Goal: Task Accomplishment & Management: Manage account settings

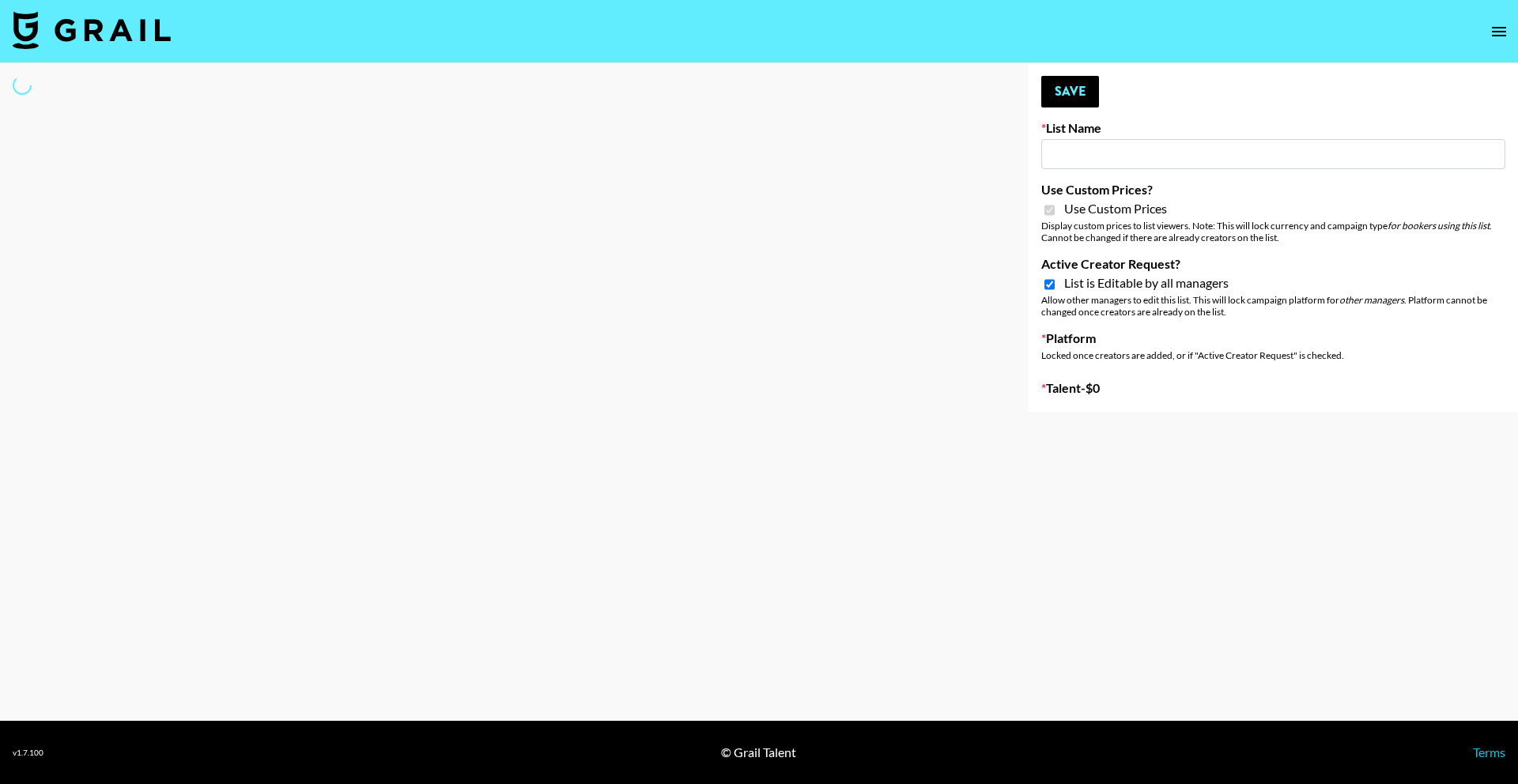
type input "[PERSON_NAME] (IG)"
checkbox input "true"
select select "Song"
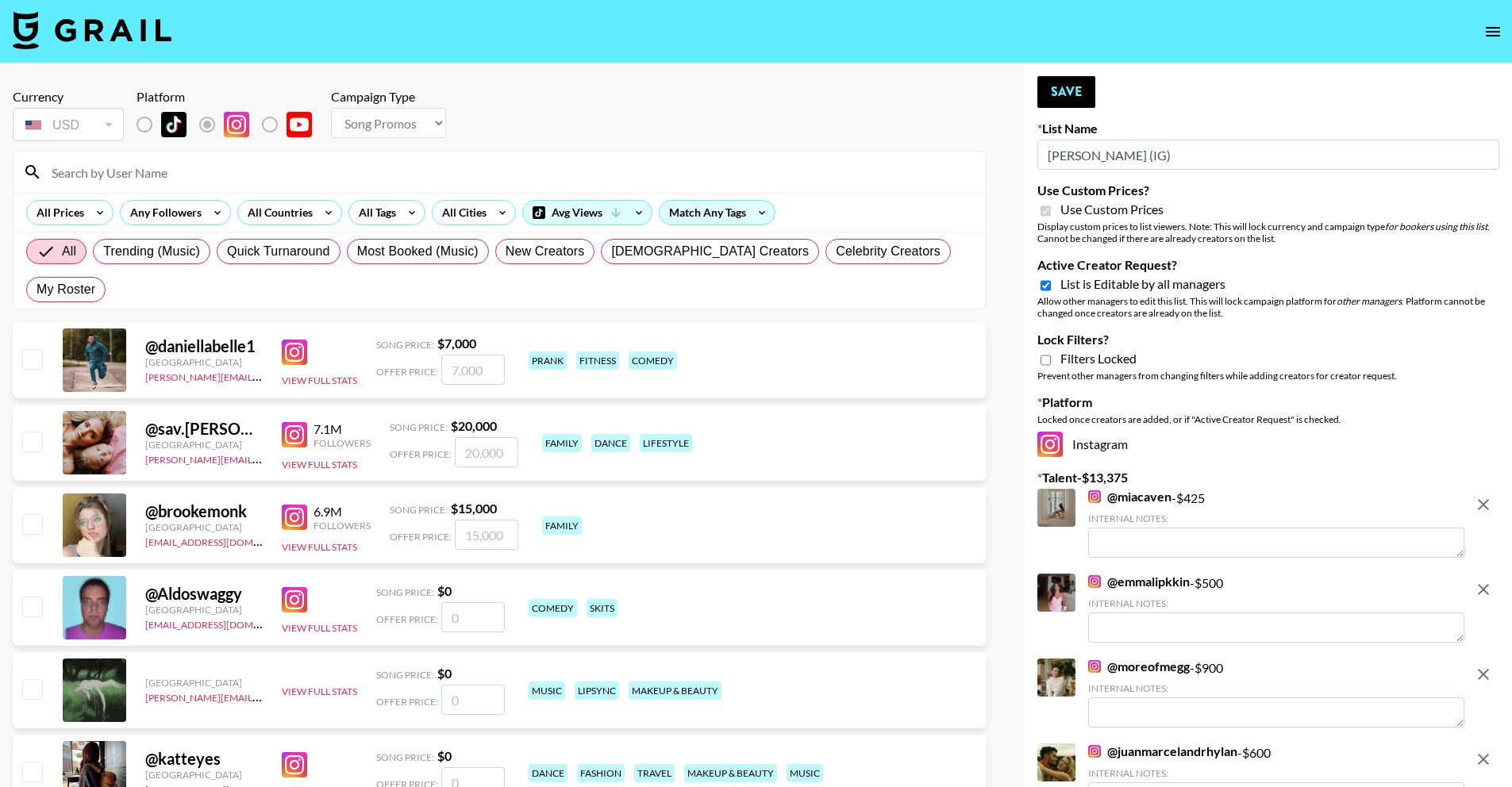
click at [1153, 280] on span "List is Editable by all managers" at bounding box center [1143, 284] width 165 height 16
click at [1051, 280] on input "Active Creator Request?" at bounding box center [1046, 286] width 11 height 14
checkbox input "false"
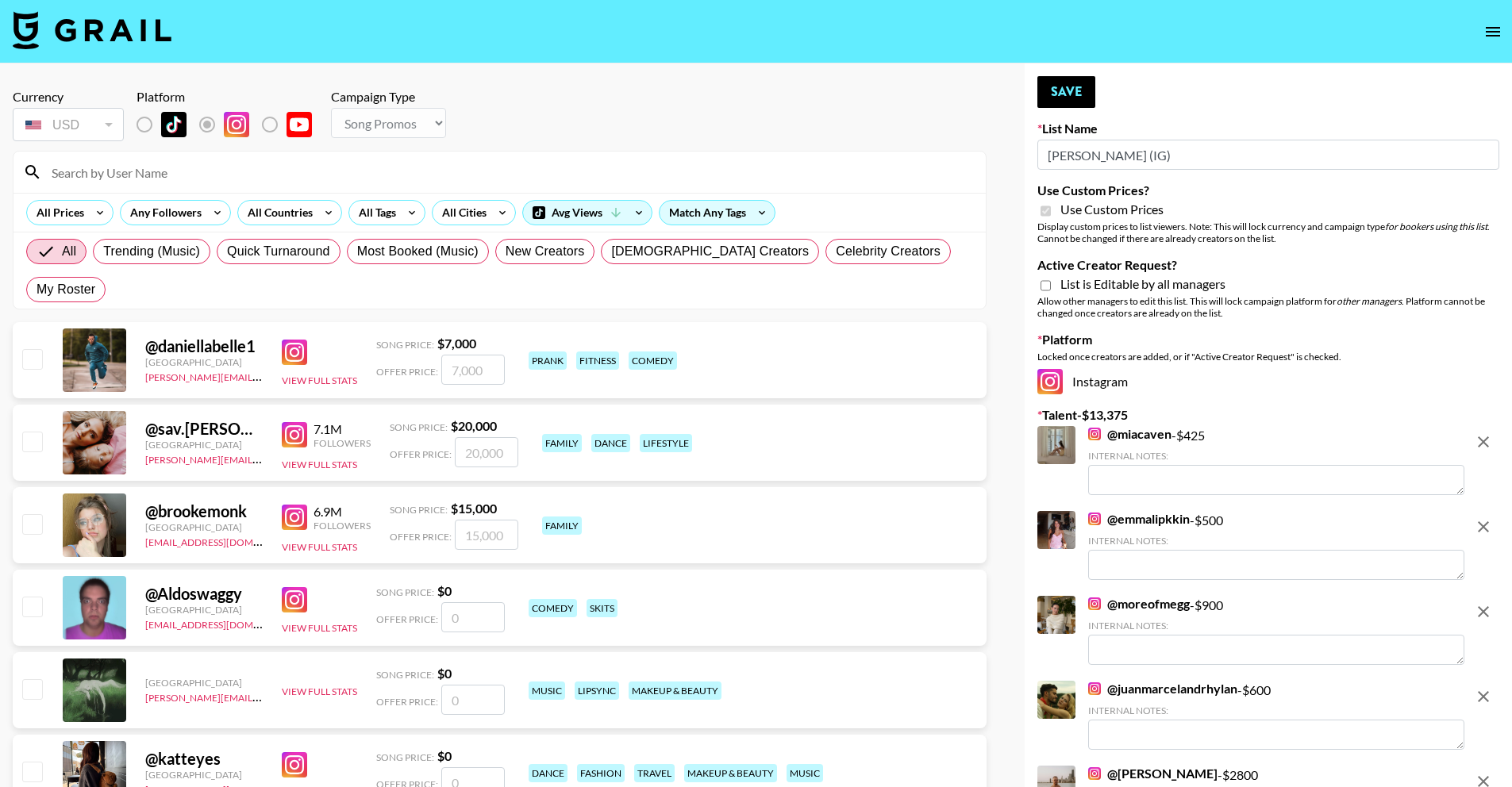
click at [1136, 214] on span "Use Custom Prices" at bounding box center [1112, 210] width 103 height 16
click at [1132, 152] on input "[PERSON_NAME] (IG)" at bounding box center [1268, 155] width 462 height 30
click at [1480, 443] on icon "remove" at bounding box center [1483, 441] width 11 height 11
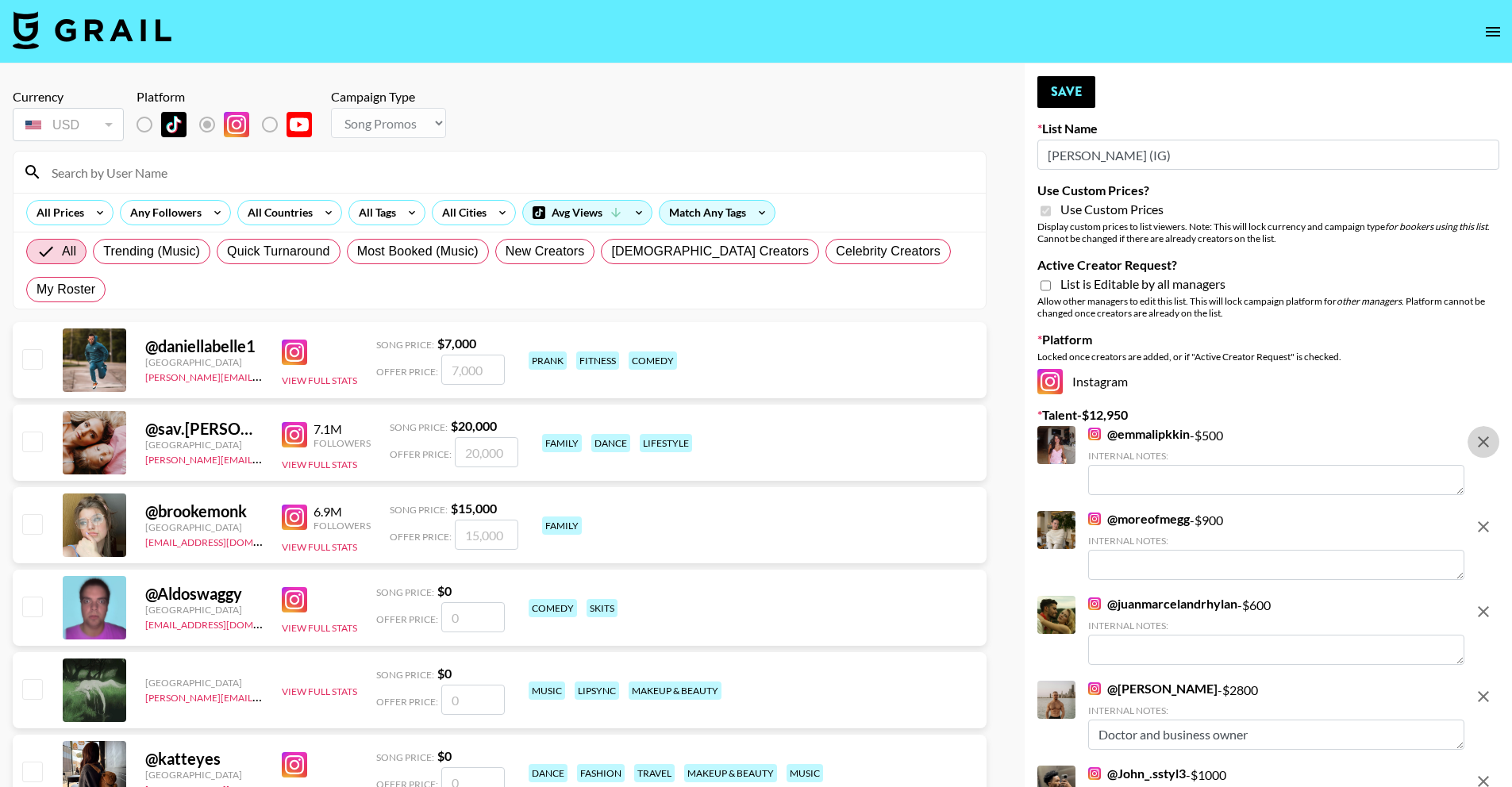
click at [1480, 443] on icon "remove" at bounding box center [1483, 441] width 11 height 11
click at [1480, 522] on icon "remove" at bounding box center [1483, 527] width 11 height 11
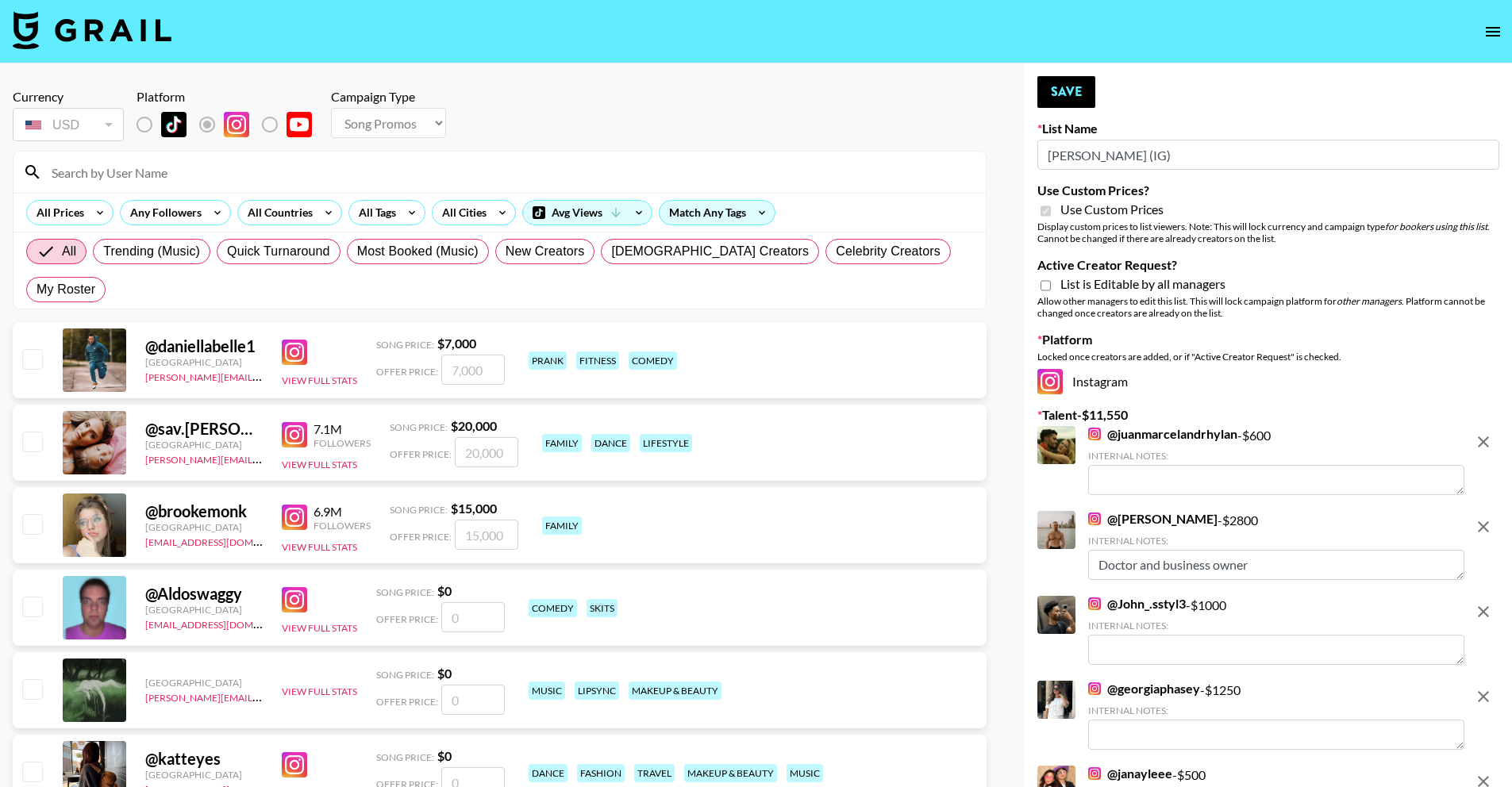
click at [1480, 443] on icon "remove" at bounding box center [1483, 441] width 11 height 11
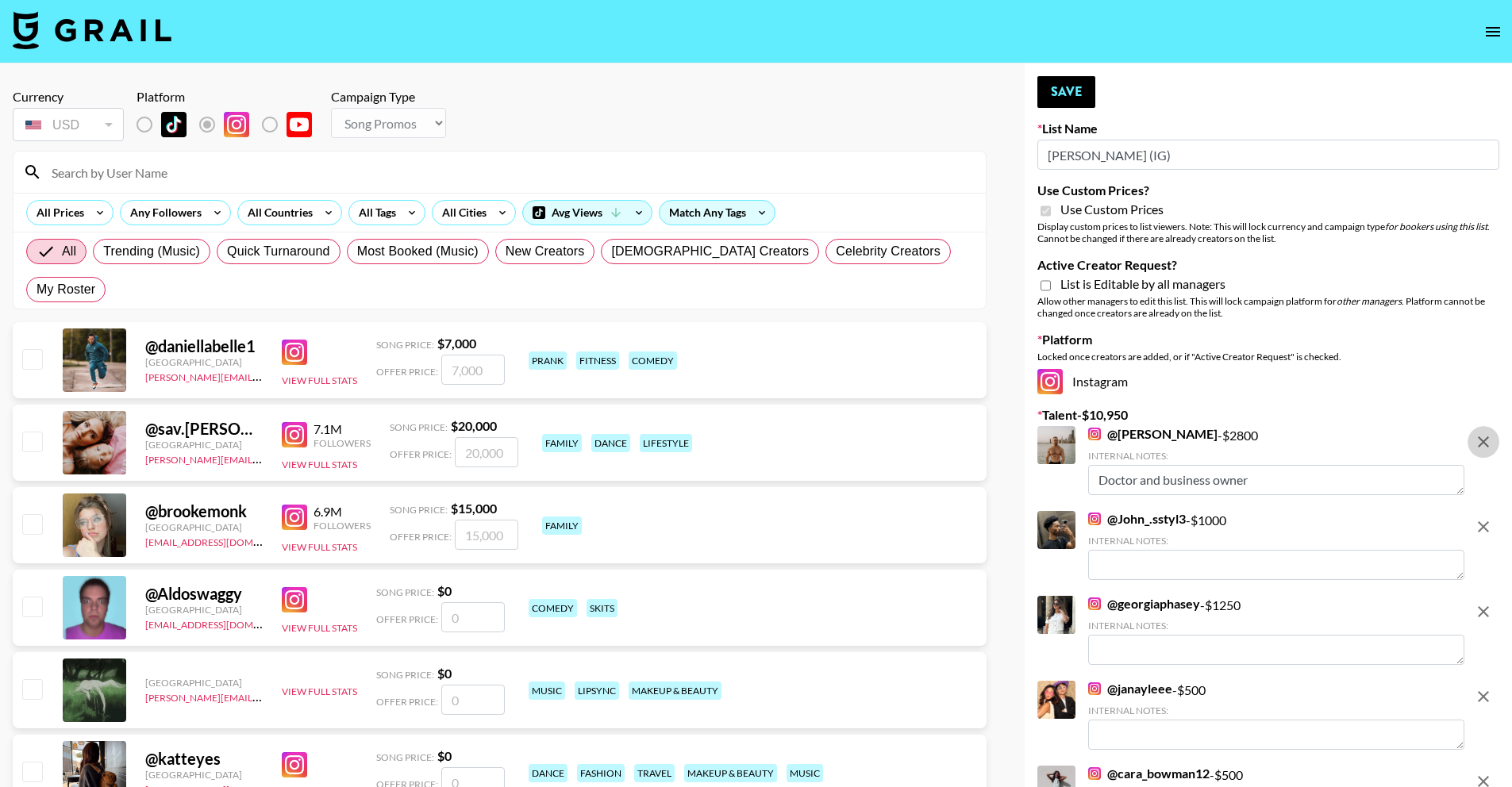
click at [1480, 443] on icon "remove" at bounding box center [1483, 441] width 11 height 11
click at [1480, 522] on icon "remove" at bounding box center [1483, 527] width 11 height 11
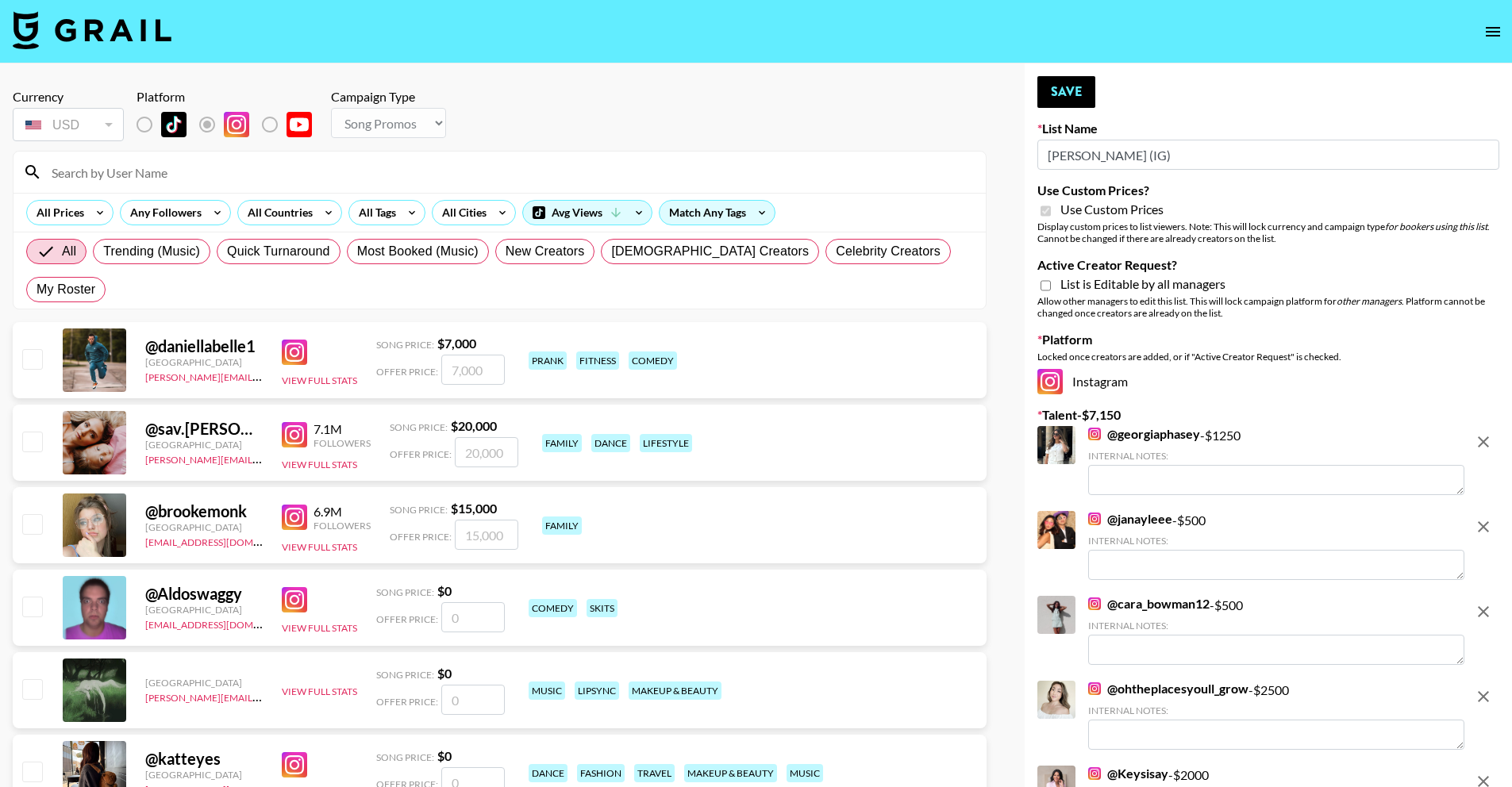
click at [1480, 443] on icon "remove" at bounding box center [1483, 441] width 11 height 11
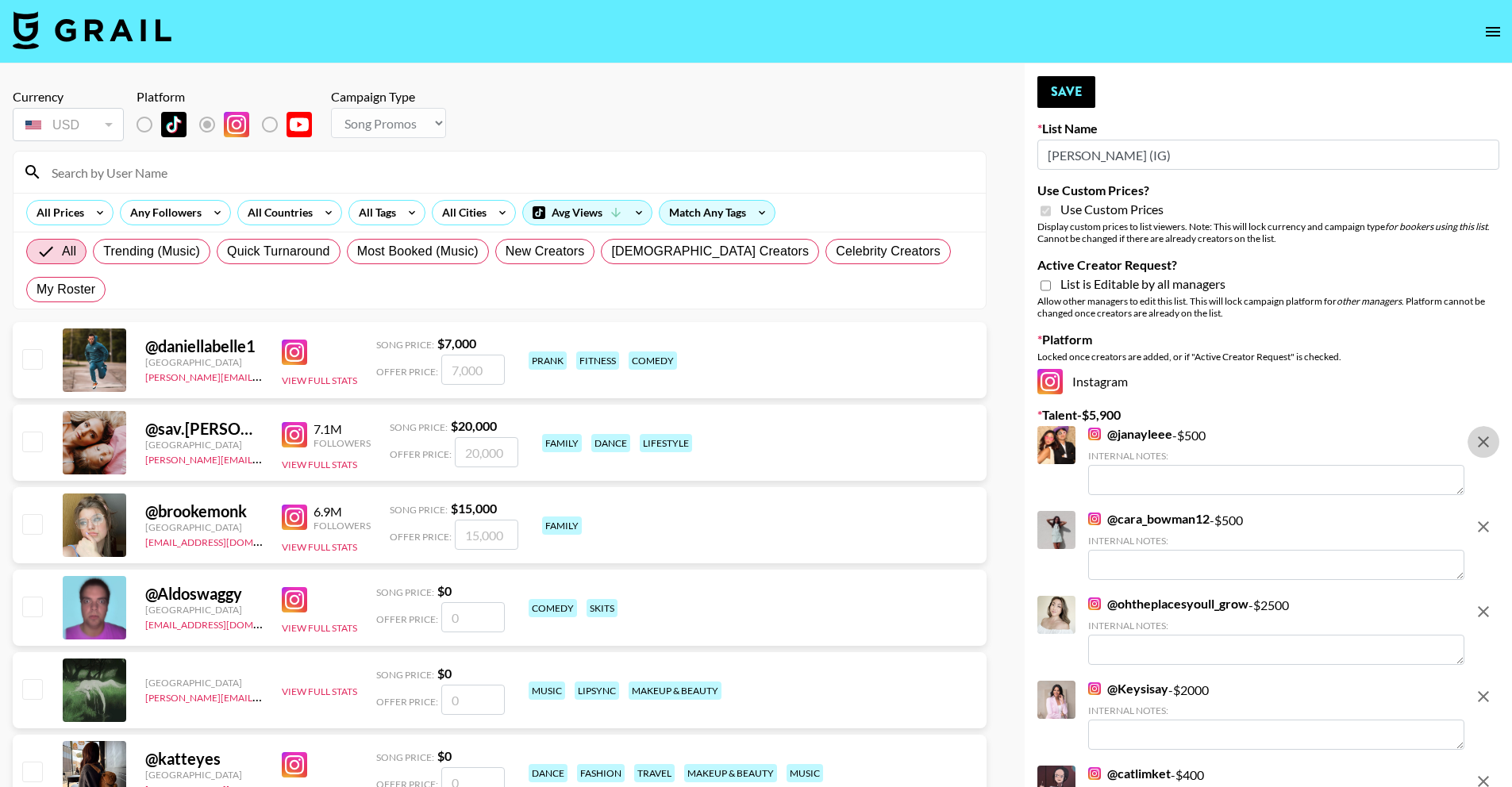
click at [1480, 443] on icon "remove" at bounding box center [1483, 441] width 11 height 11
click at [1480, 522] on icon "remove" at bounding box center [1483, 527] width 11 height 11
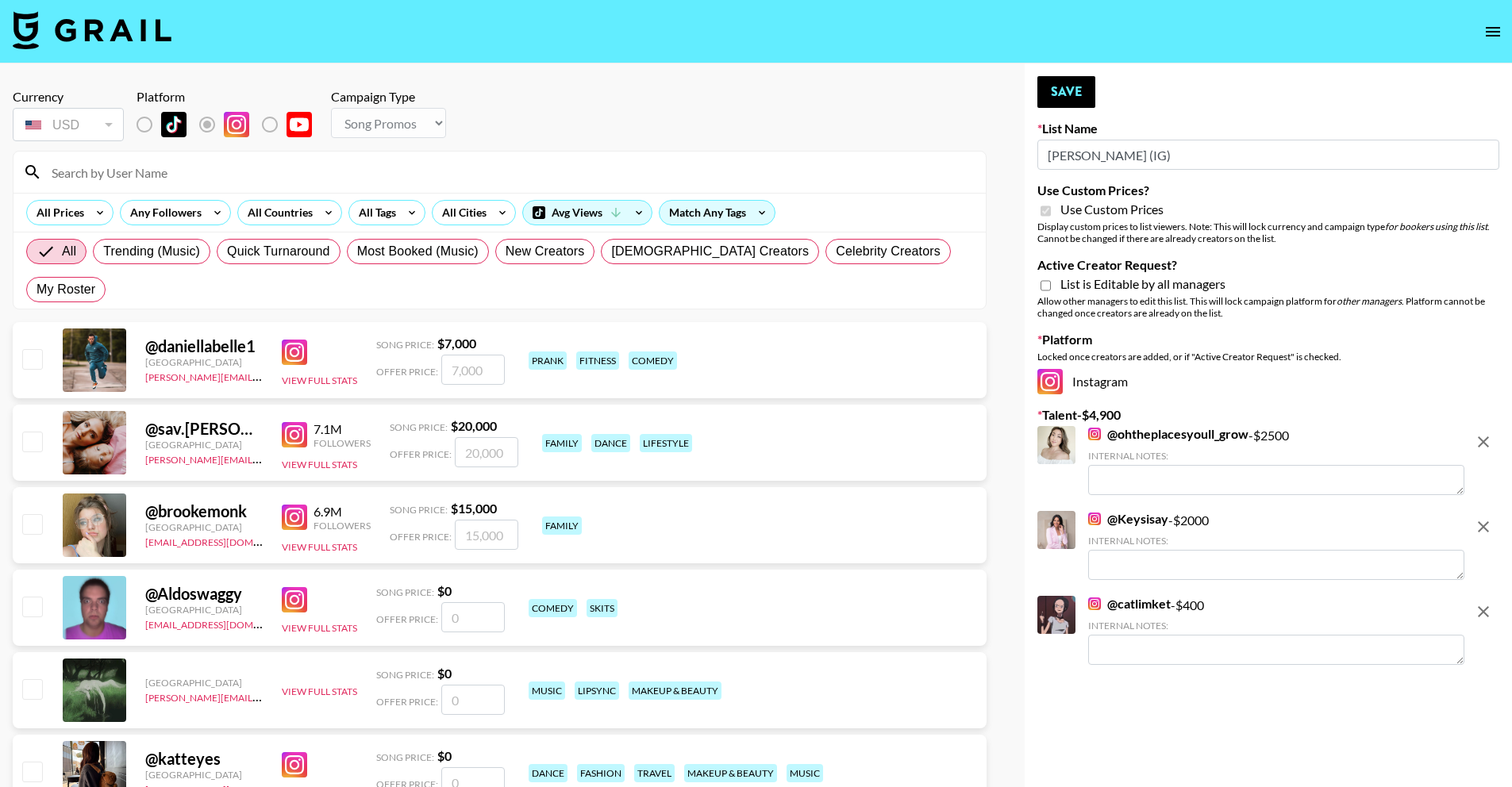
click at [1480, 443] on icon "remove" at bounding box center [1483, 441] width 11 height 11
click at [1480, 522] on icon "remove" at bounding box center [1483, 527] width 11 height 11
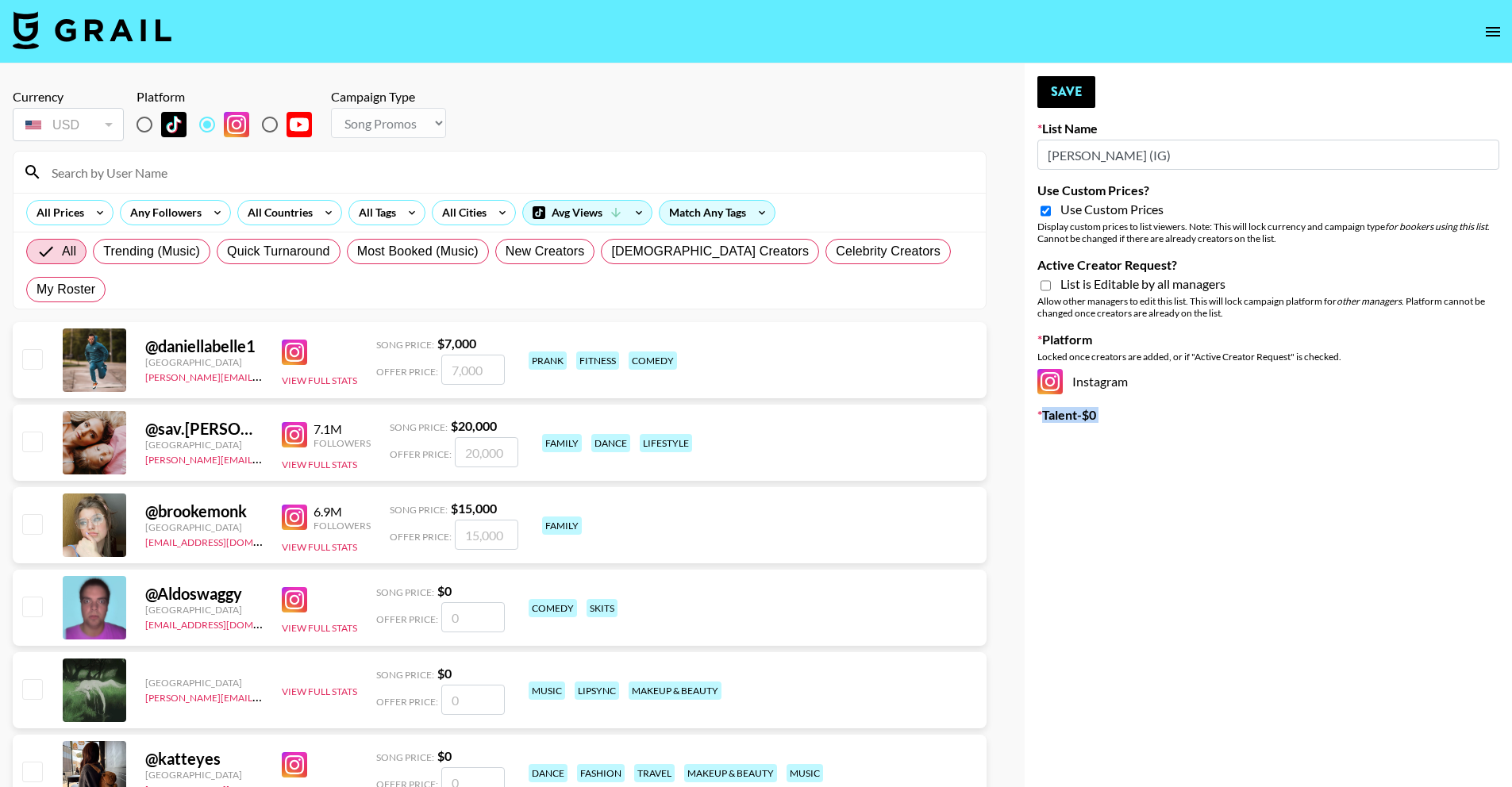
click at [1138, 209] on span "Use Custom Prices" at bounding box center [1112, 210] width 103 height 16
click at [1051, 209] on input "Use Custom Prices?" at bounding box center [1046, 211] width 11 height 14
checkbox input "false"
click at [426, 134] on select "Choose Type... Song Promos Brand Promos" at bounding box center [388, 123] width 115 height 30
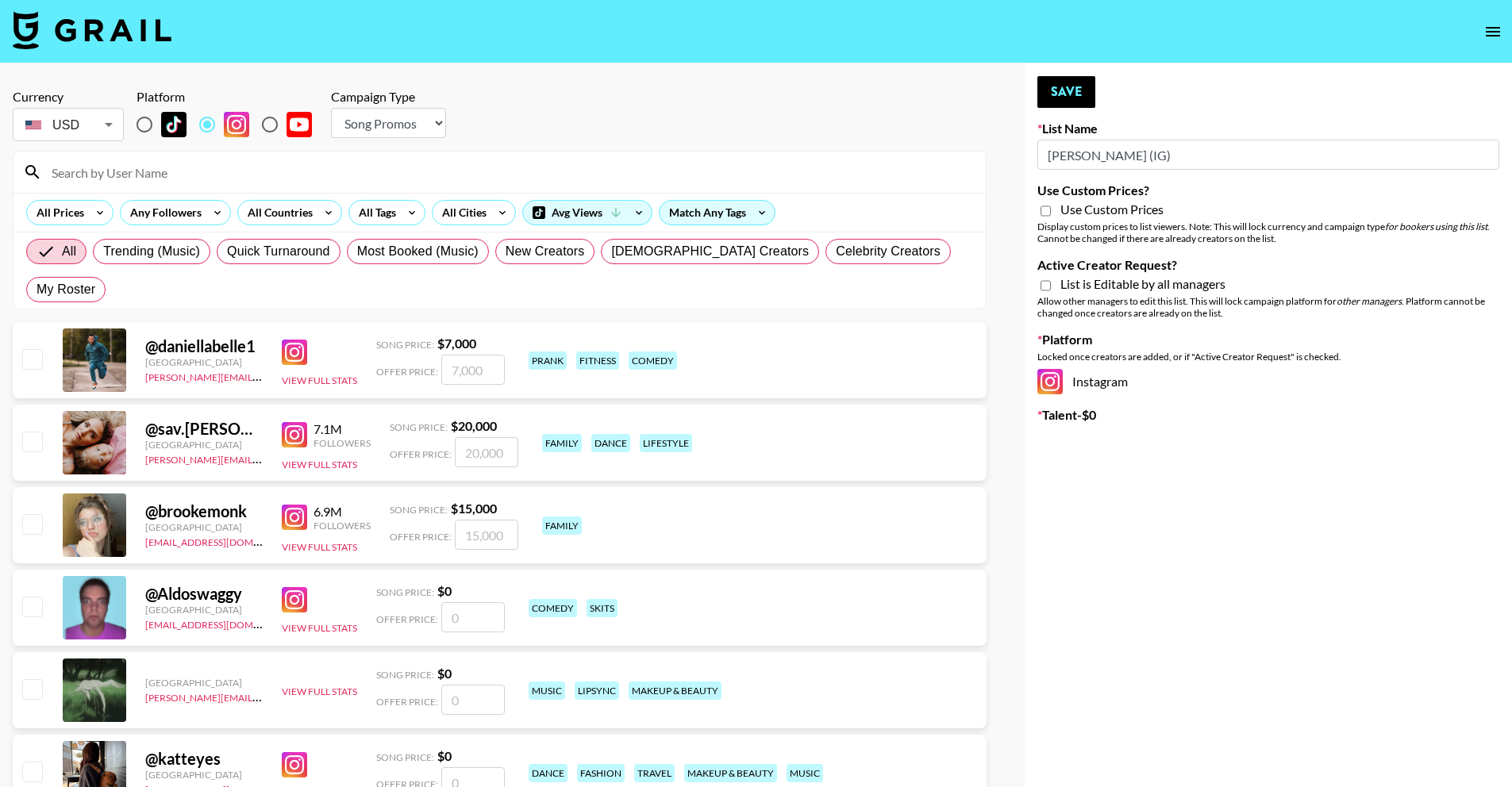
select select "Brand"
click at [331, 108] on select "Choose Type... Song Promos Brand Promos" at bounding box center [388, 123] width 115 height 30
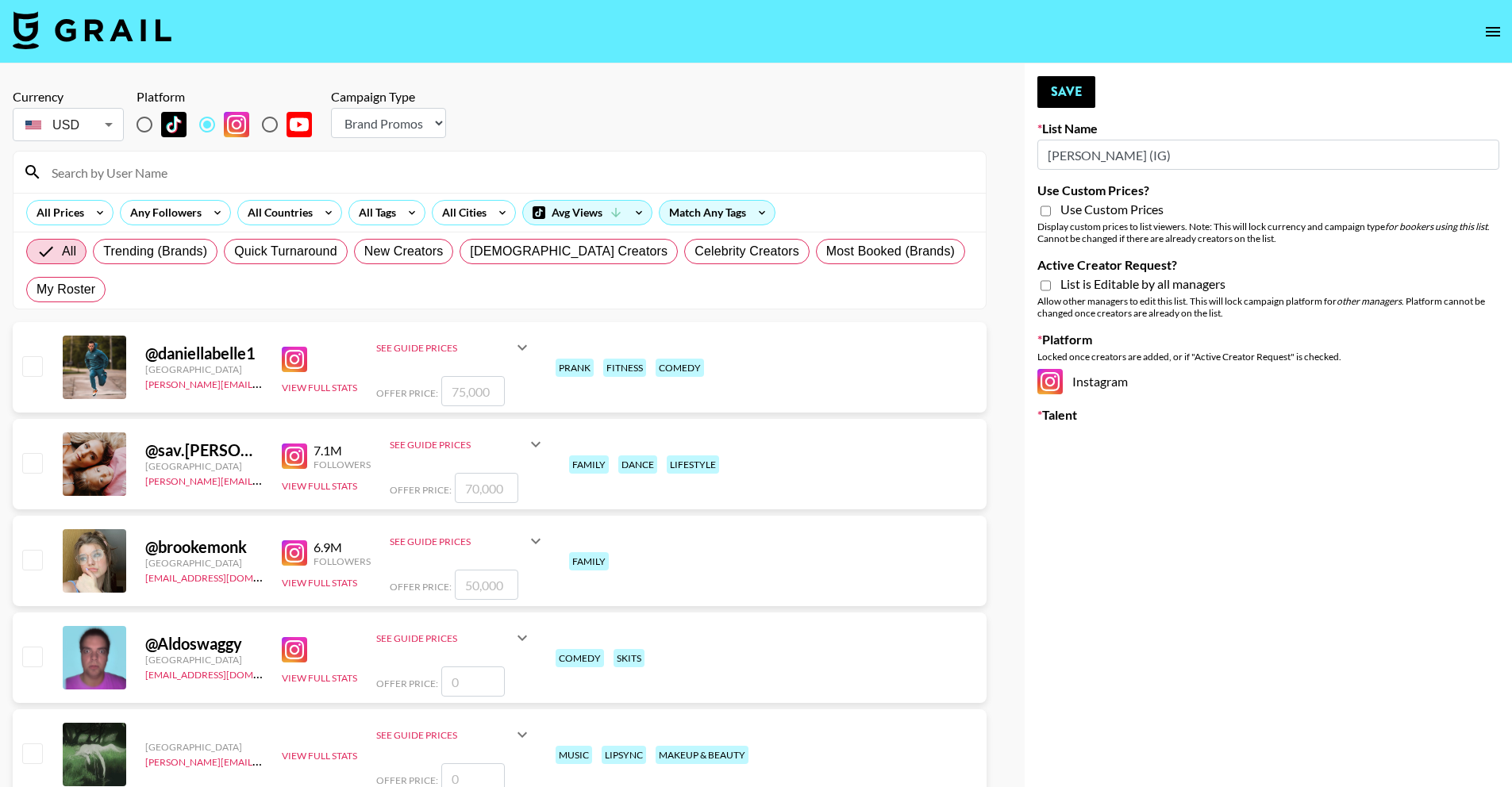
click at [1088, 206] on span "Use Custom Prices" at bounding box center [1112, 210] width 103 height 16
click at [1051, 206] on input "Use Custom Prices?" at bounding box center [1046, 211] width 11 height 14
checkbox input "true"
click at [1128, 295] on div "Allow other managers to edit this list. This will lock campaign platform for ot…" at bounding box center [1268, 306] width 462 height 24
click at [1132, 288] on span "List is Editable by all managers" at bounding box center [1143, 284] width 165 height 16
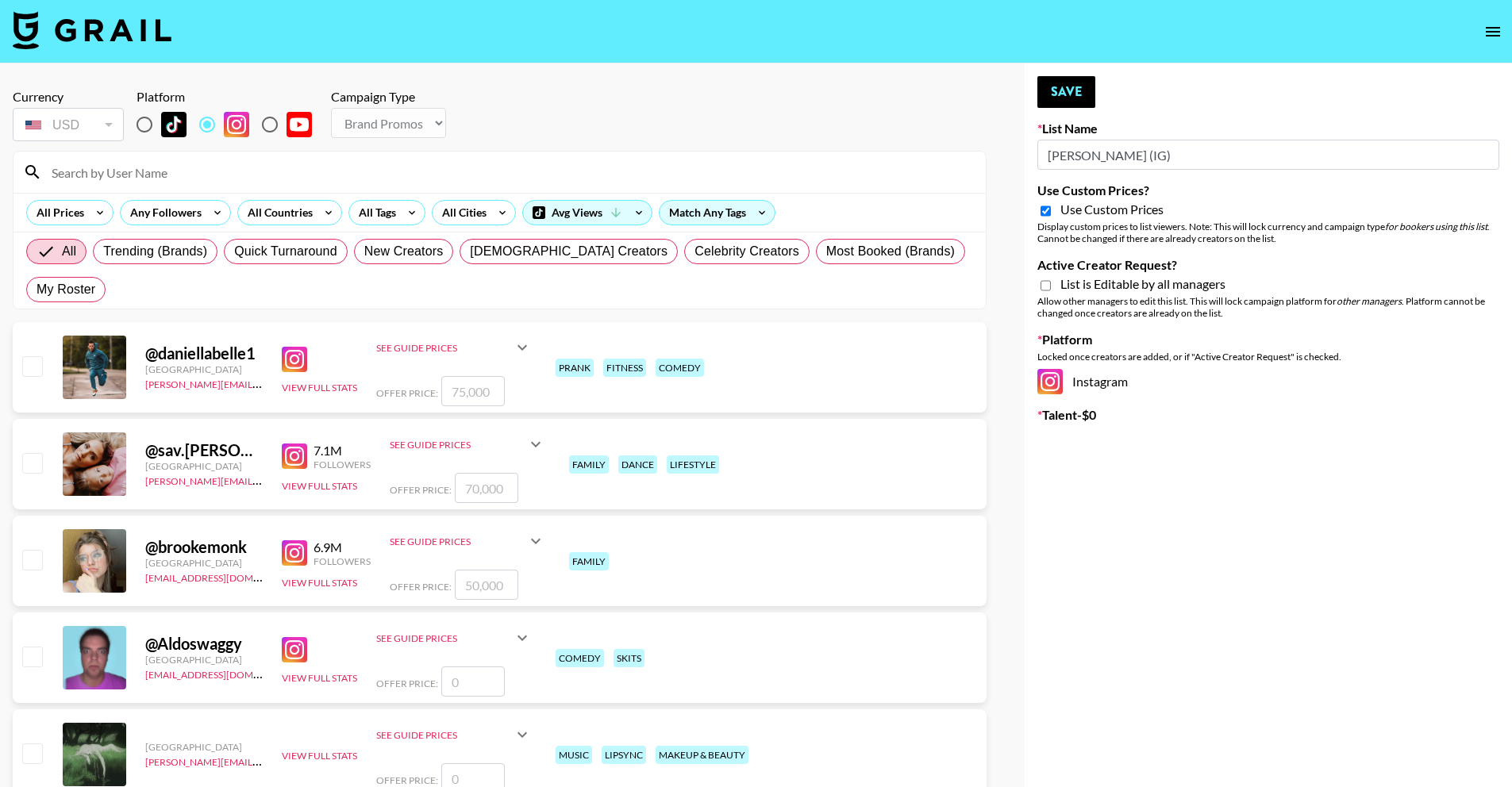
click at [1051, 288] on input "Active Creator Request?" at bounding box center [1046, 286] width 11 height 14
checkbox input "true"
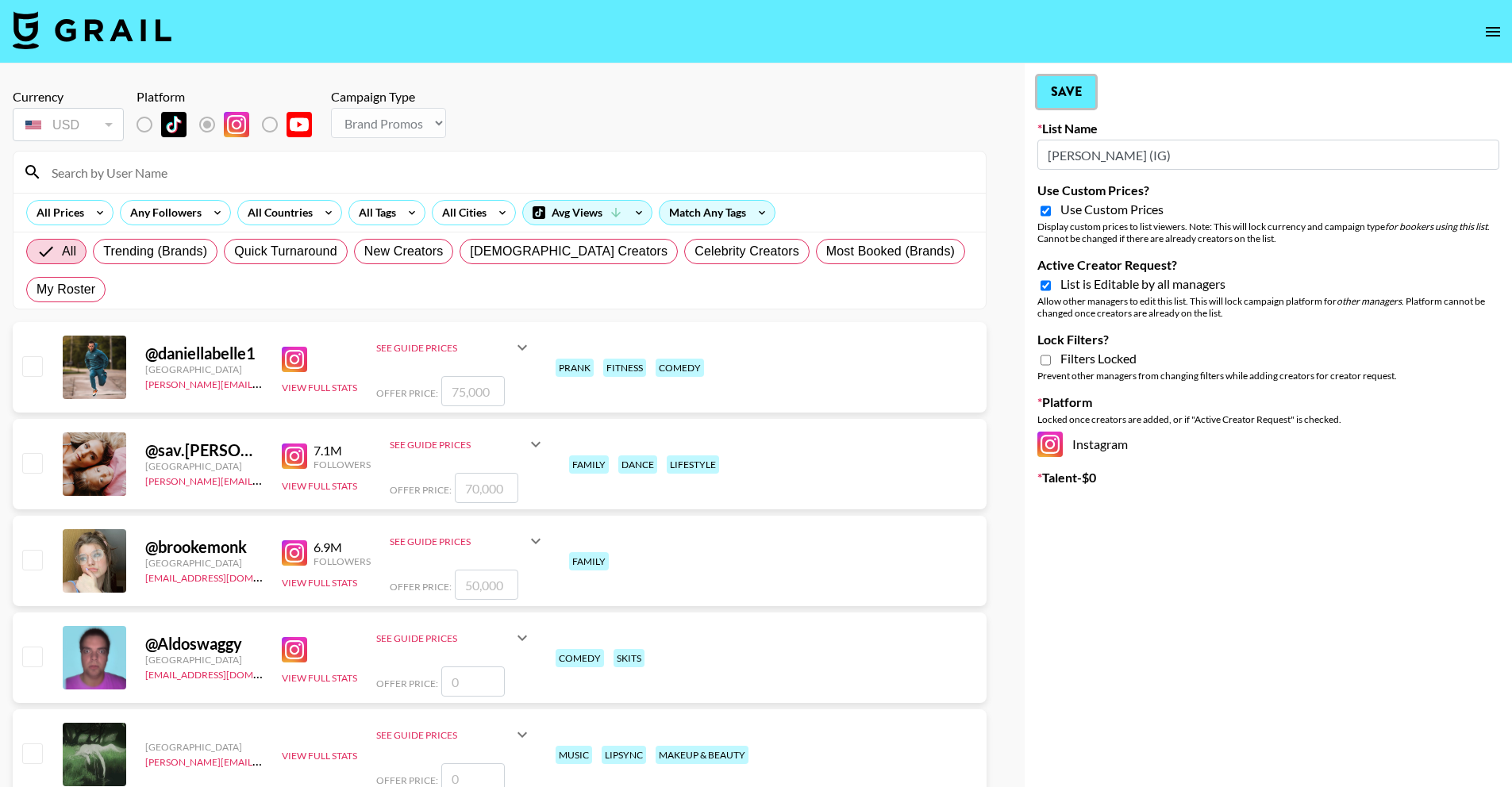
click at [1083, 93] on button "Save" at bounding box center [1066, 92] width 58 height 32
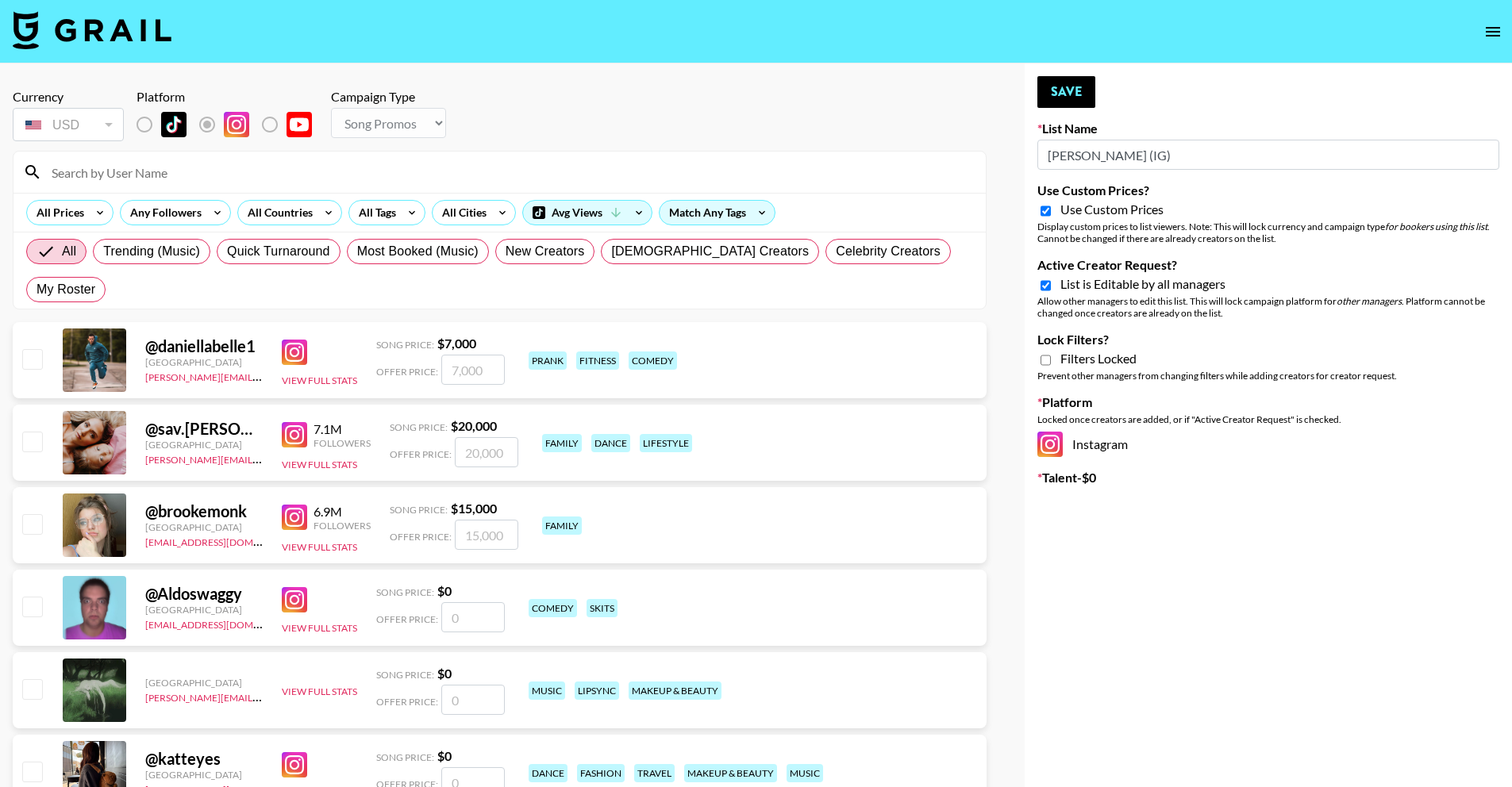
select select "Brand"
